Goal: Information Seeking & Learning: Learn about a topic

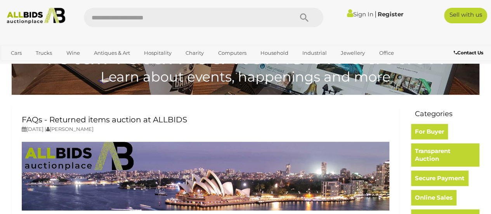
scroll to position [98, 0]
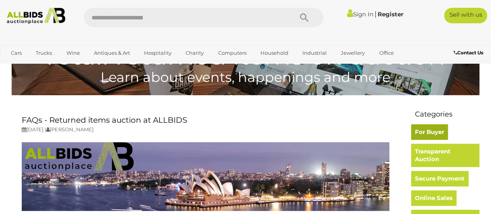
click at [422, 128] on link "For Buyer" at bounding box center [429, 132] width 37 height 16
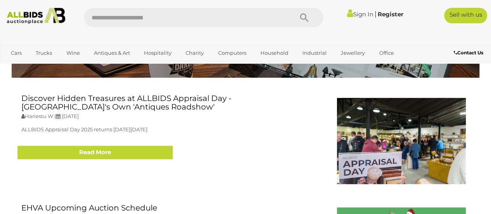
scroll to position [115, 0]
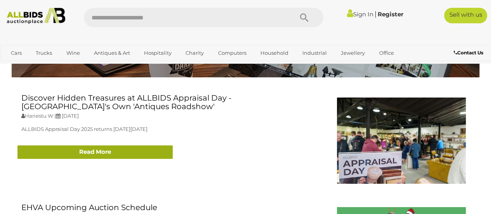
click at [64, 147] on link "Read More" at bounding box center [94, 152] width 155 height 14
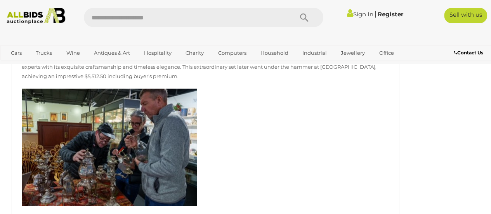
scroll to position [608, 0]
